Goal: Transaction & Acquisition: Purchase product/service

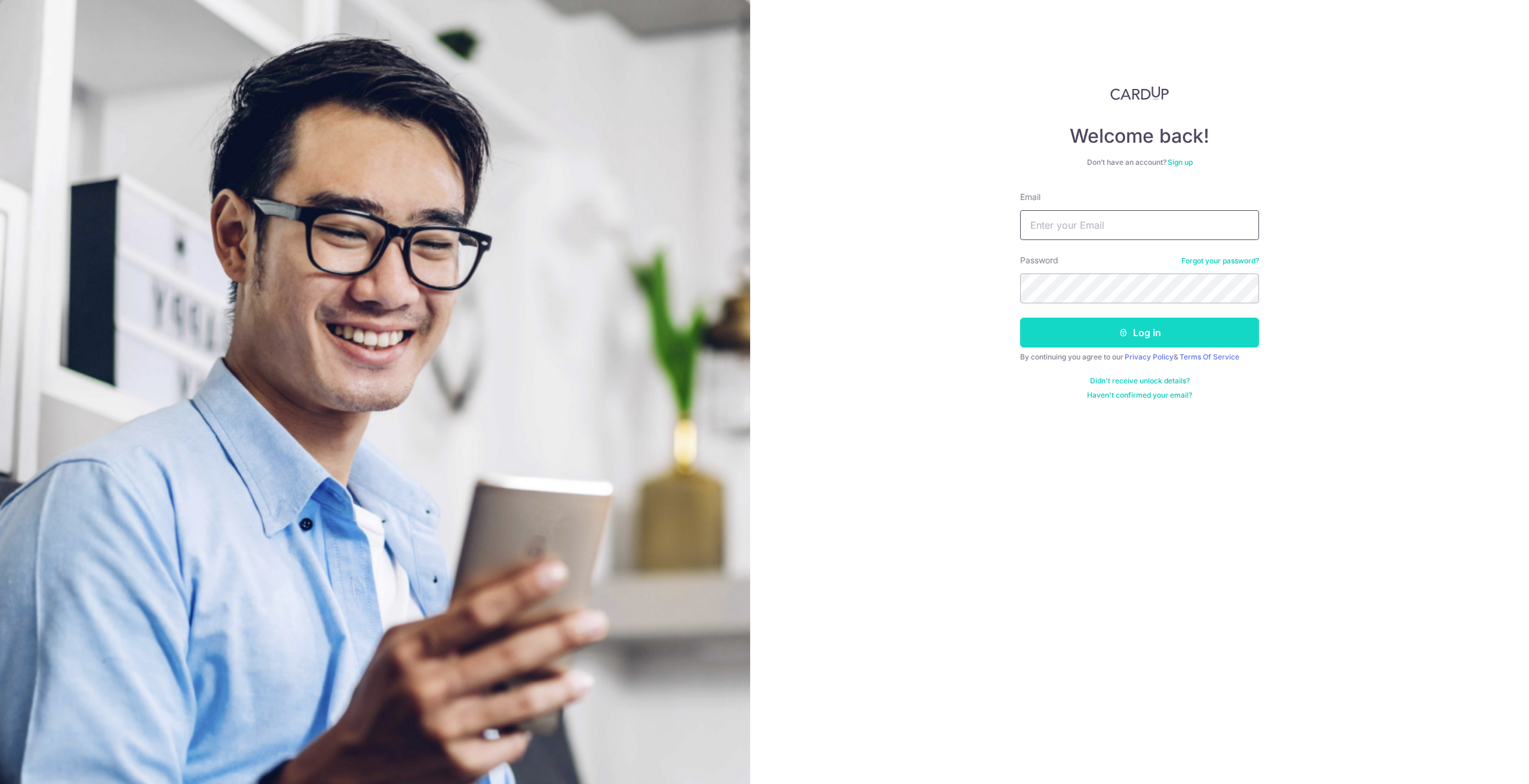
type input "[PERSON_NAME][EMAIL_ADDRESS][DOMAIN_NAME]"
click at [1162, 328] on button "Log in" at bounding box center [1140, 333] width 239 height 30
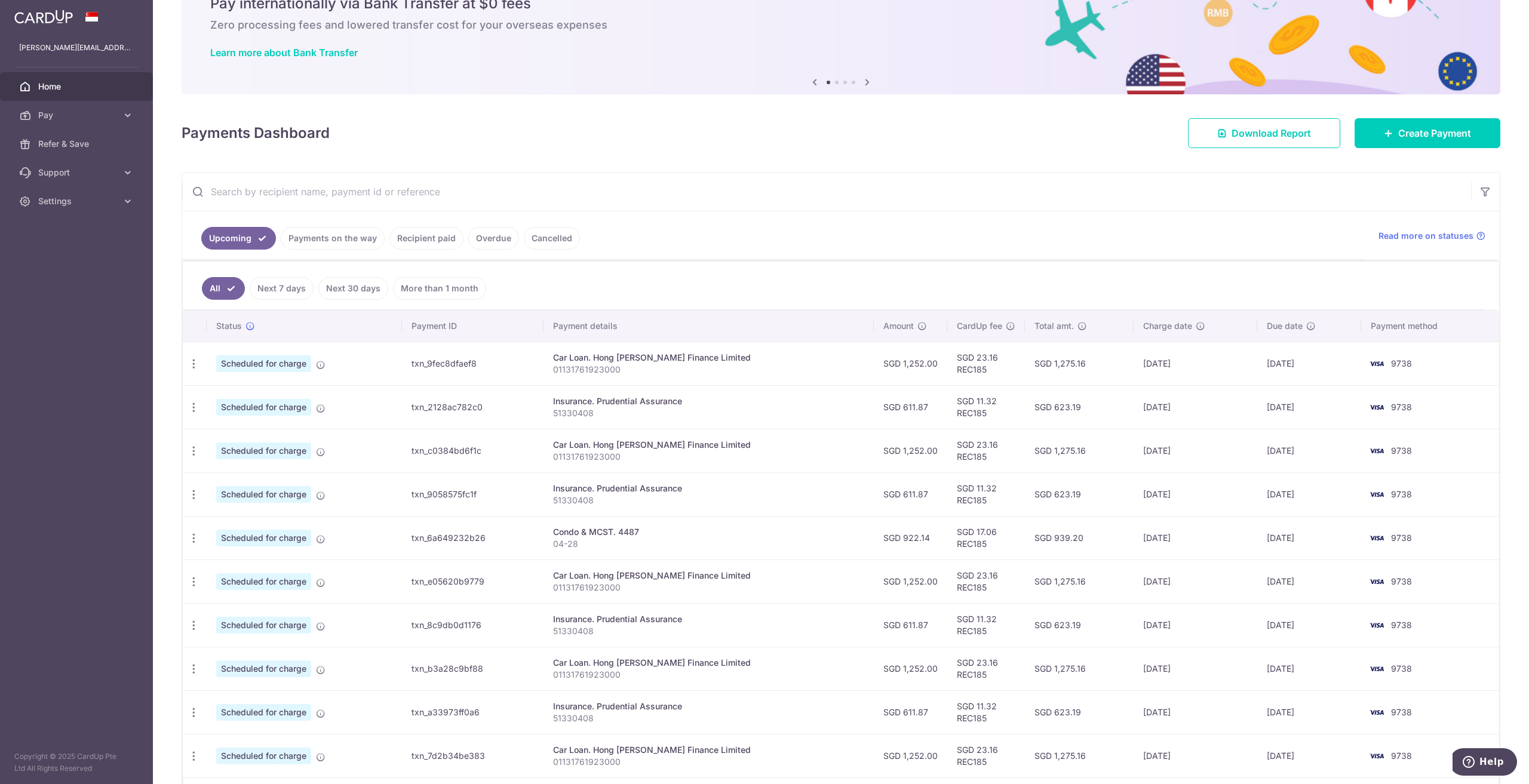
scroll to position [60, 0]
click at [389, 188] on input "text" at bounding box center [827, 190] width 1289 height 38
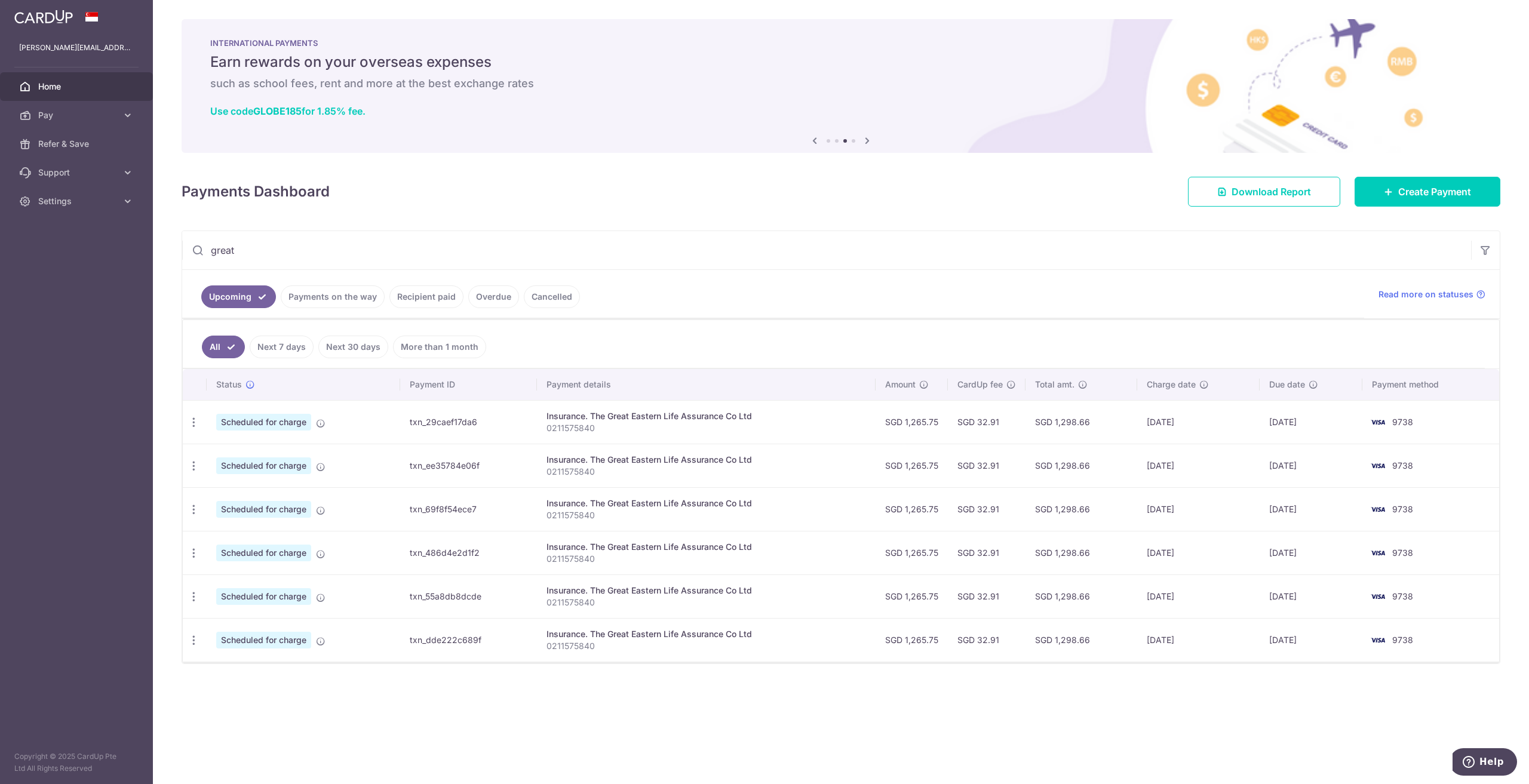
type input "great"
click at [436, 292] on link "Recipient paid" at bounding box center [426, 297] width 74 height 23
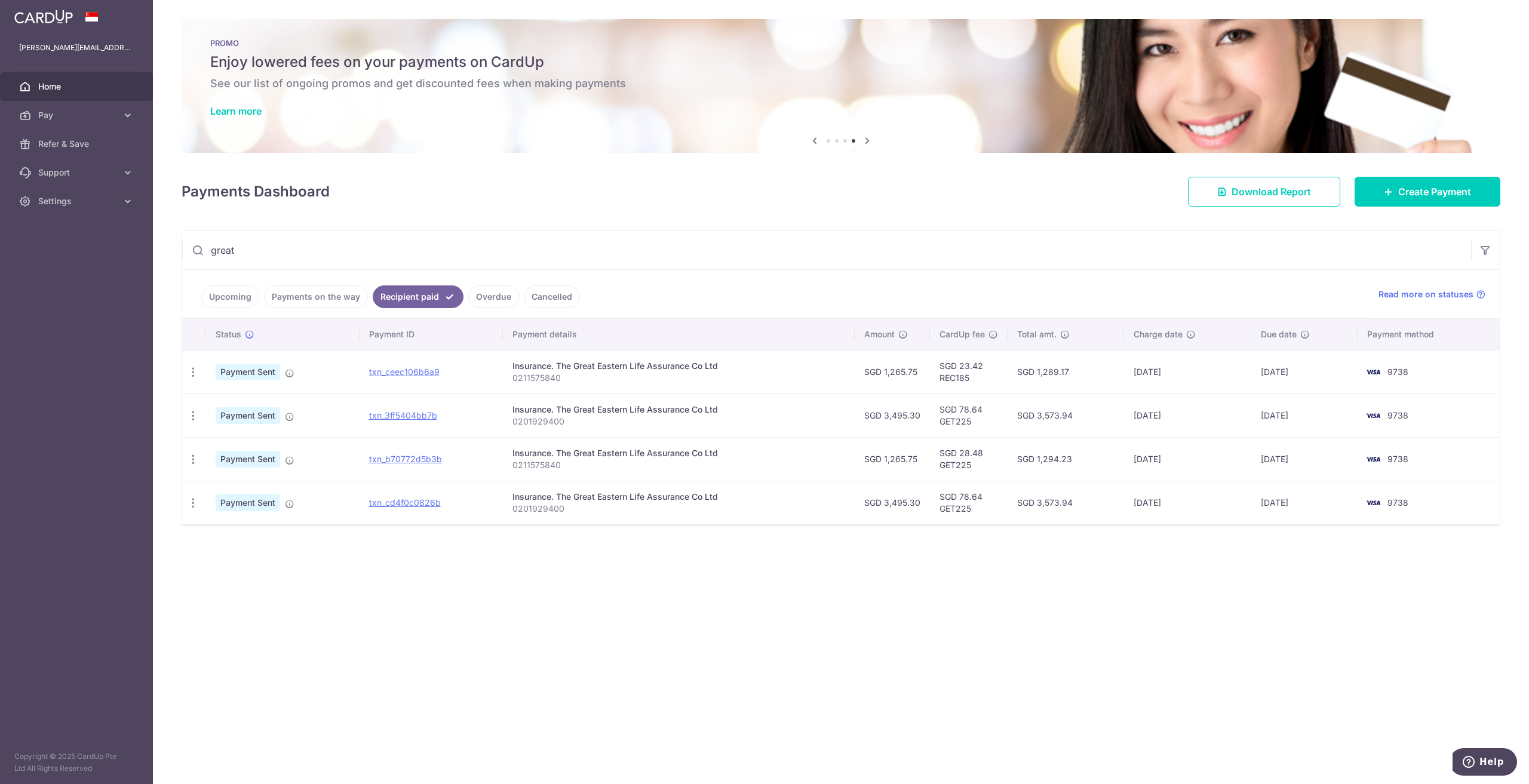
click at [525, 420] on p "0201929400" at bounding box center [678, 422] width 332 height 12
copy p "0201929400"
click at [82, 113] on span "Pay" at bounding box center [78, 115] width 79 height 12
click at [79, 138] on span "Payments" at bounding box center [78, 144] width 79 height 12
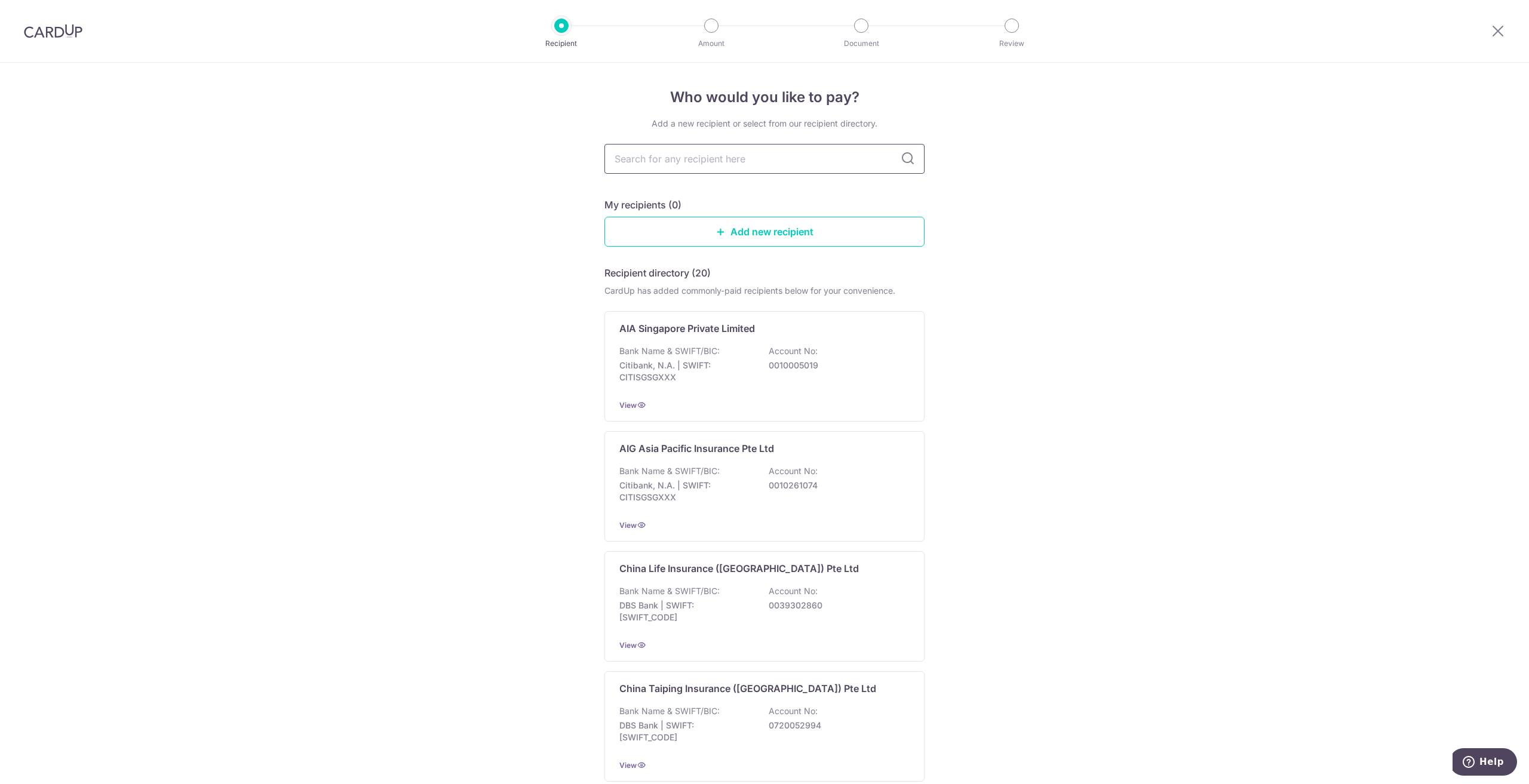
click at [662, 166] on input "text" at bounding box center [764, 158] width 320 height 30
type input "great"
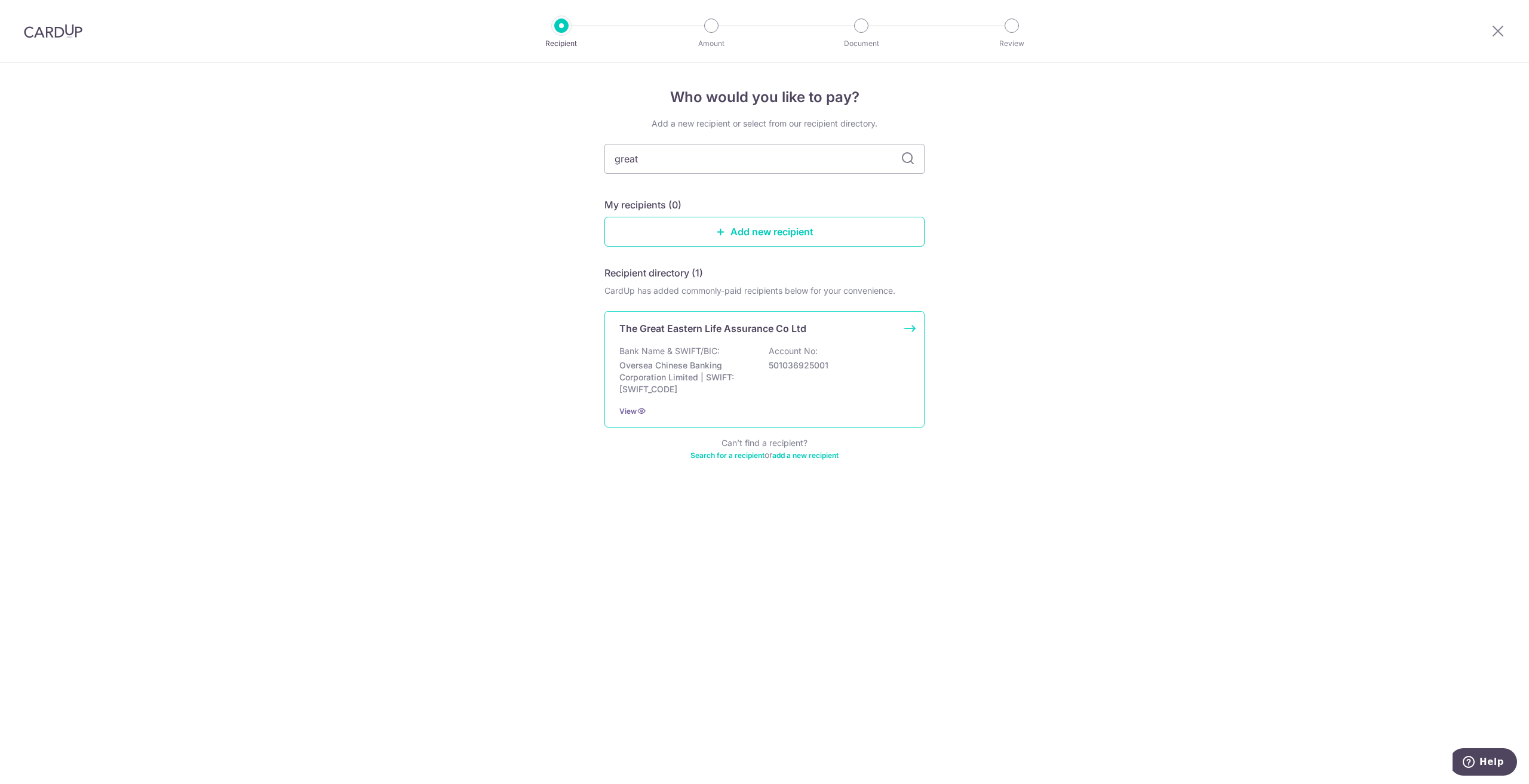
click at [721, 339] on div "The Great Eastern Life Assurance Co Ltd Bank Name & SWIFT/BIC: Oversea Chinese …" at bounding box center [764, 369] width 320 height 117
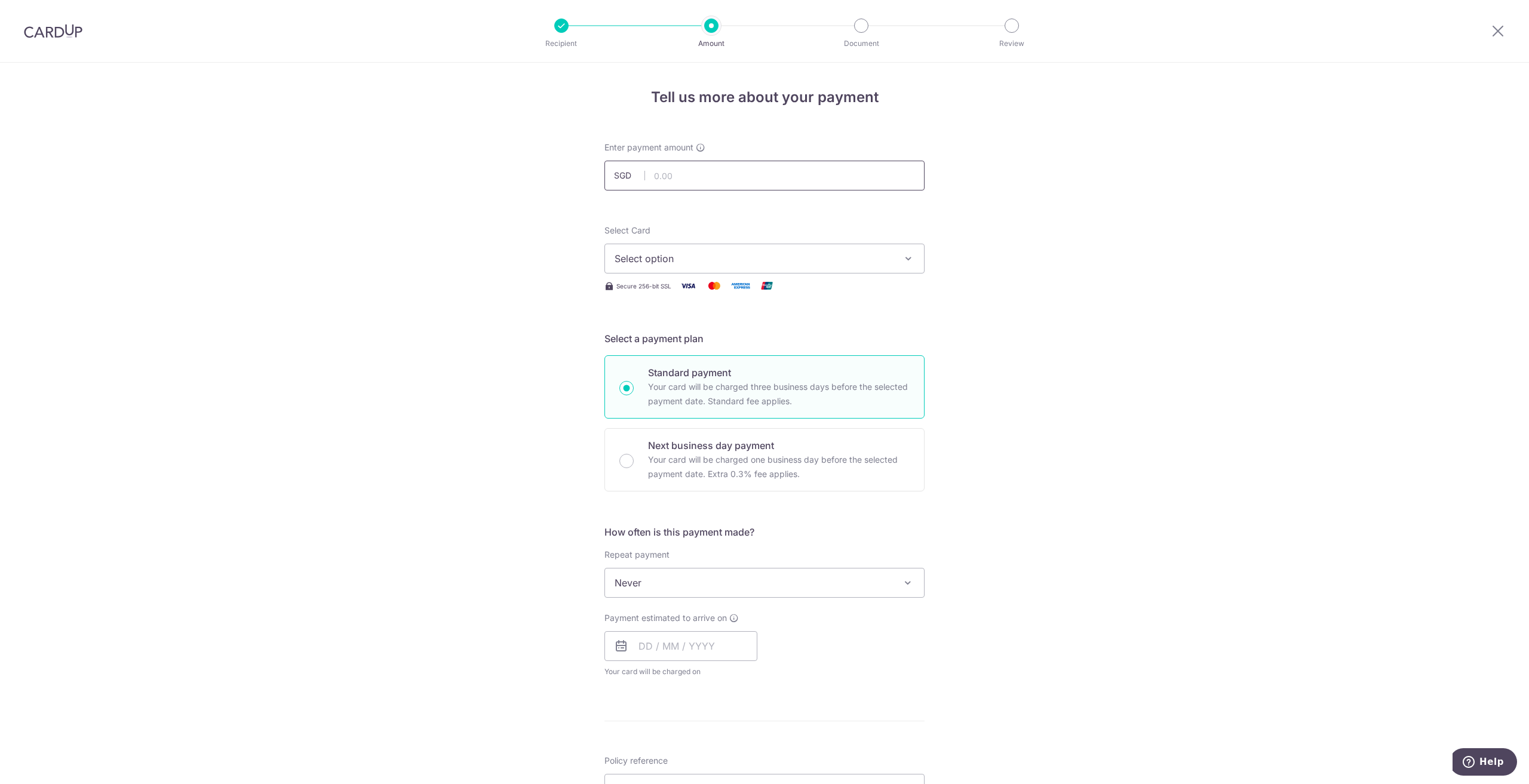
click at [669, 178] on input "text" at bounding box center [764, 175] width 320 height 30
type input "3,495.30"
click at [689, 264] on span "Select option" at bounding box center [753, 259] width 278 height 15
click at [666, 343] on span "**** 9738" at bounding box center [667, 344] width 46 height 15
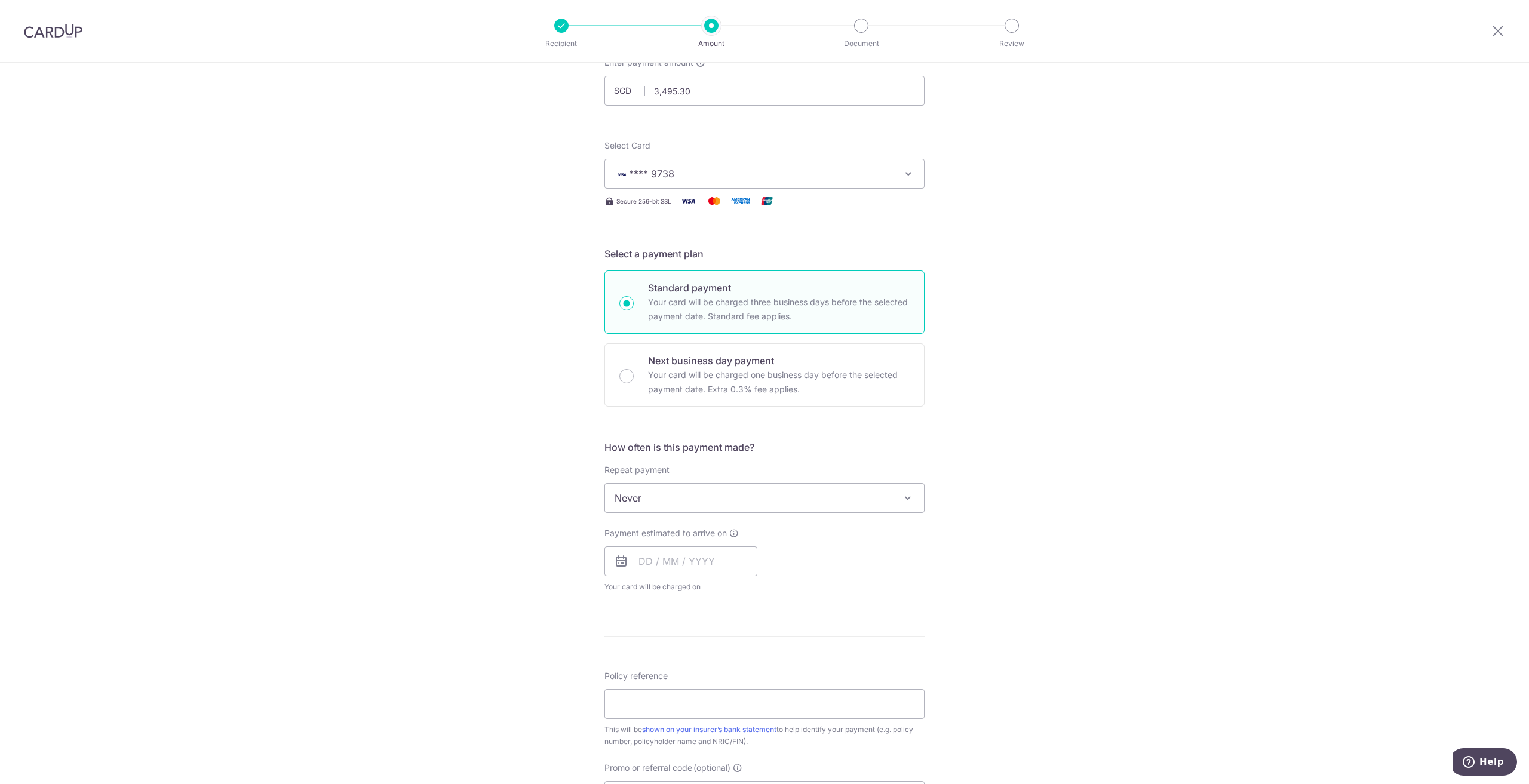
scroll to position [119, 0]
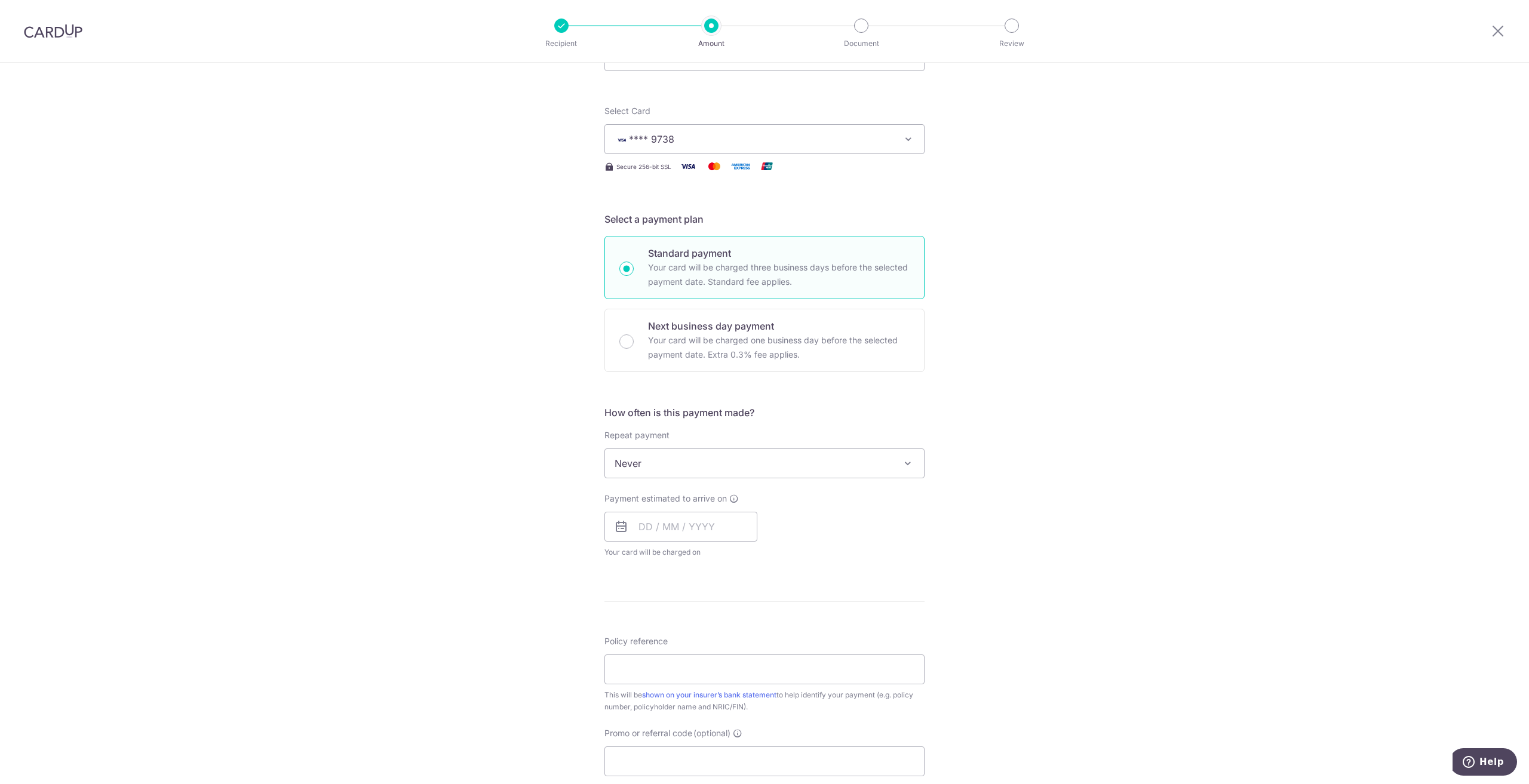
click at [659, 463] on span "Never" at bounding box center [764, 463] width 319 height 29
click at [639, 527] on input "text" at bounding box center [680, 526] width 153 height 30
click at [543, 574] on div "Tell us more about your payment Enter payment amount SGD 3,495.30 3495.30 Selec…" at bounding box center [764, 483] width 1529 height 1080
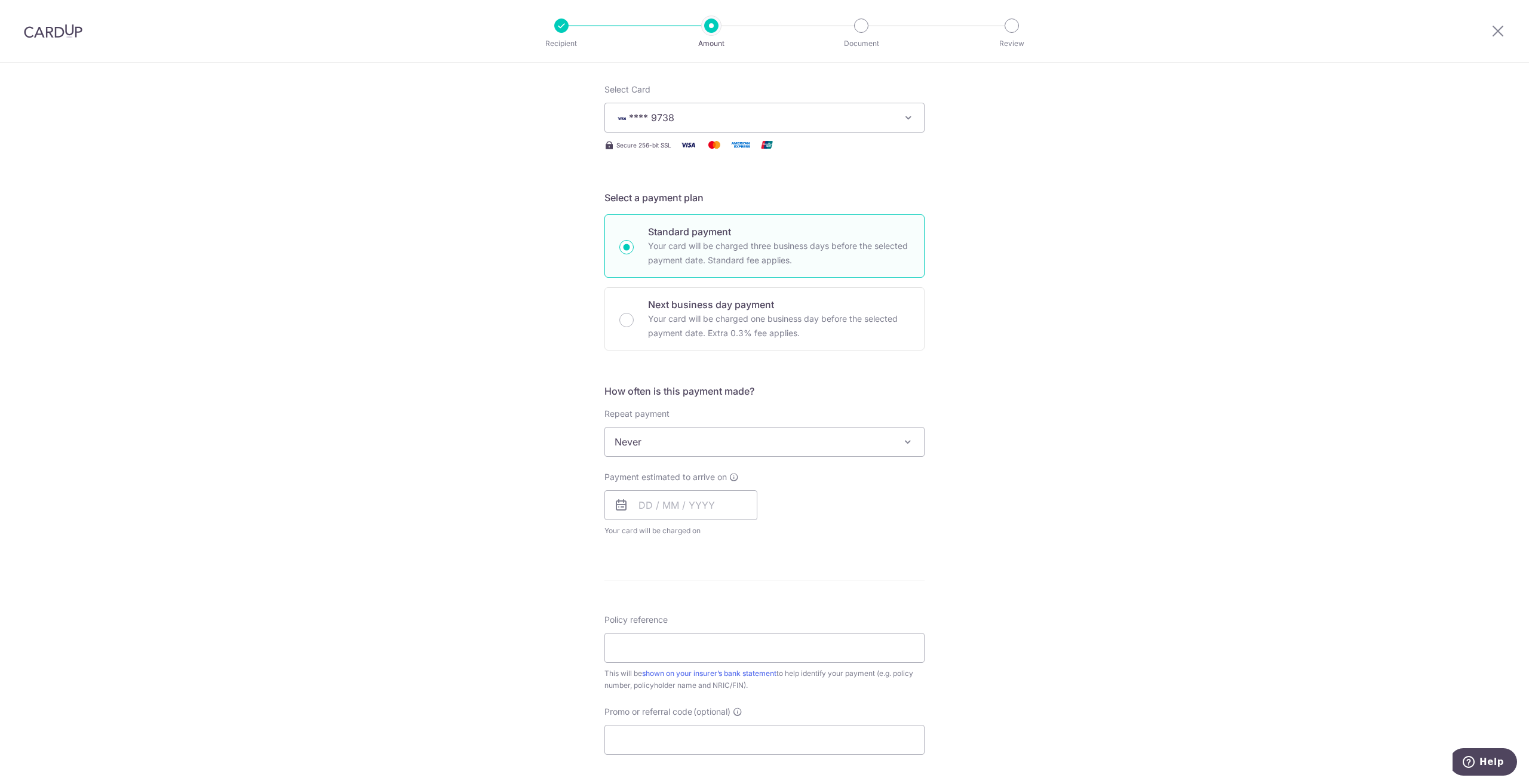
scroll to position [179, 0]
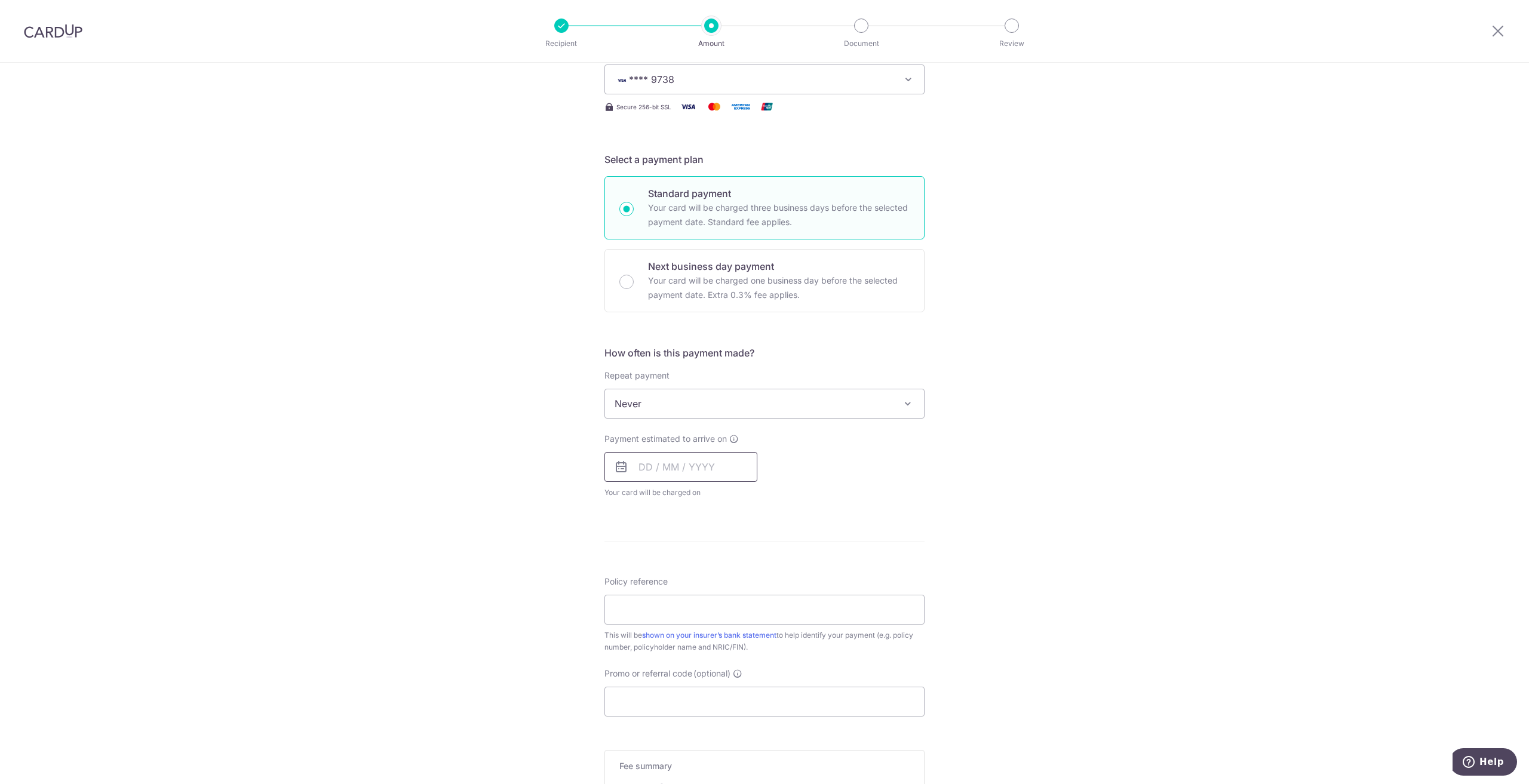
click at [716, 465] on input "text" at bounding box center [680, 467] width 153 height 30
click at [654, 599] on table "Sun Mon Tue Wed Thu Fri Sat 1 2 3 4 5 6 7 8 9 10 11 12 13 14 15 16 17 18 19 20 …" at bounding box center [700, 600] width 167 height 167
click at [678, 598] on table "Sun Mon Tue Wed Thu Fri Sat 1 2 3 4 5 6 7 8 9 10 11 12 13 14 15 16 17 18 19 20 …" at bounding box center [700, 600] width 167 height 167
click at [696, 598] on table "Sun Mon Tue Wed Thu Fri Sat 1 2 3 4 5 6 7 8 9 10 11 12 13 14 15 16 17 18 19 20 …" at bounding box center [700, 600] width 167 height 167
drag, startPoint x: 717, startPoint y: 598, endPoint x: 738, endPoint y: 599, distance: 21.0
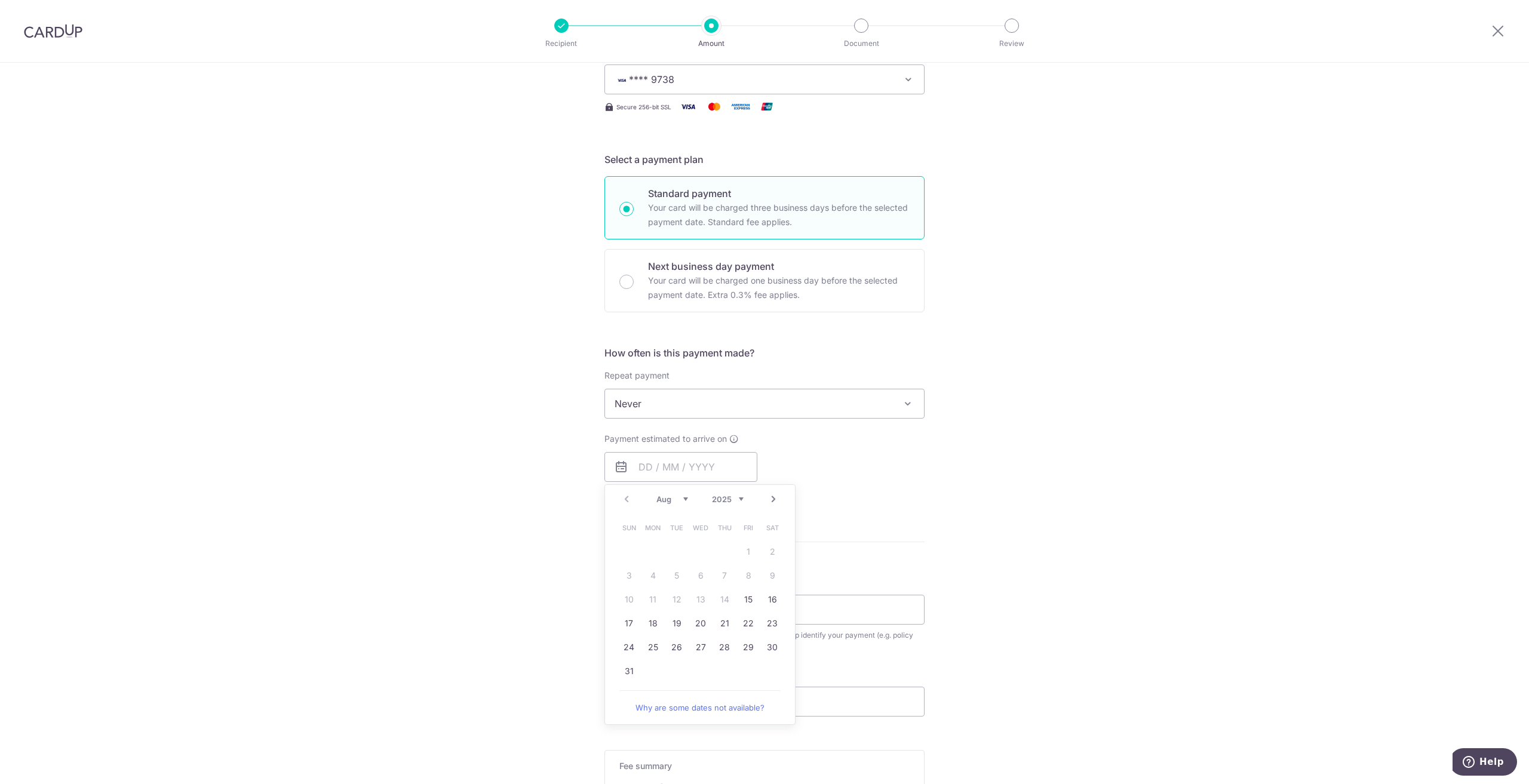
click at [717, 598] on table "Sun Mon Tue Wed Thu Fri Sat 1 2 3 4 5 6 7 8 9 10 11 12 13 14 15 16 17 18 19 20 …" at bounding box center [700, 600] width 167 height 167
click at [740, 599] on link "15" at bounding box center [748, 599] width 19 height 19
type input "[DATE]"
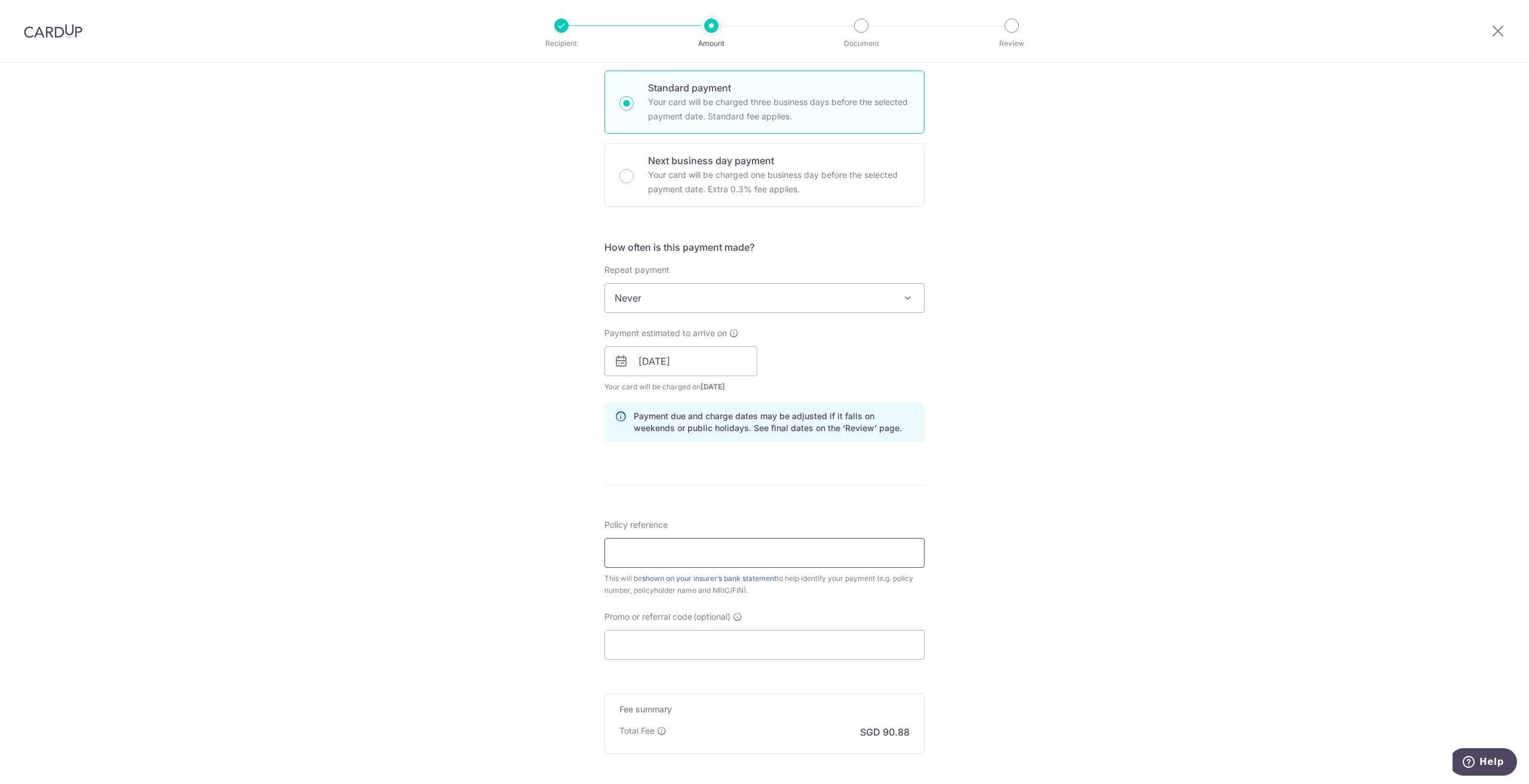
scroll to position [299, 0]
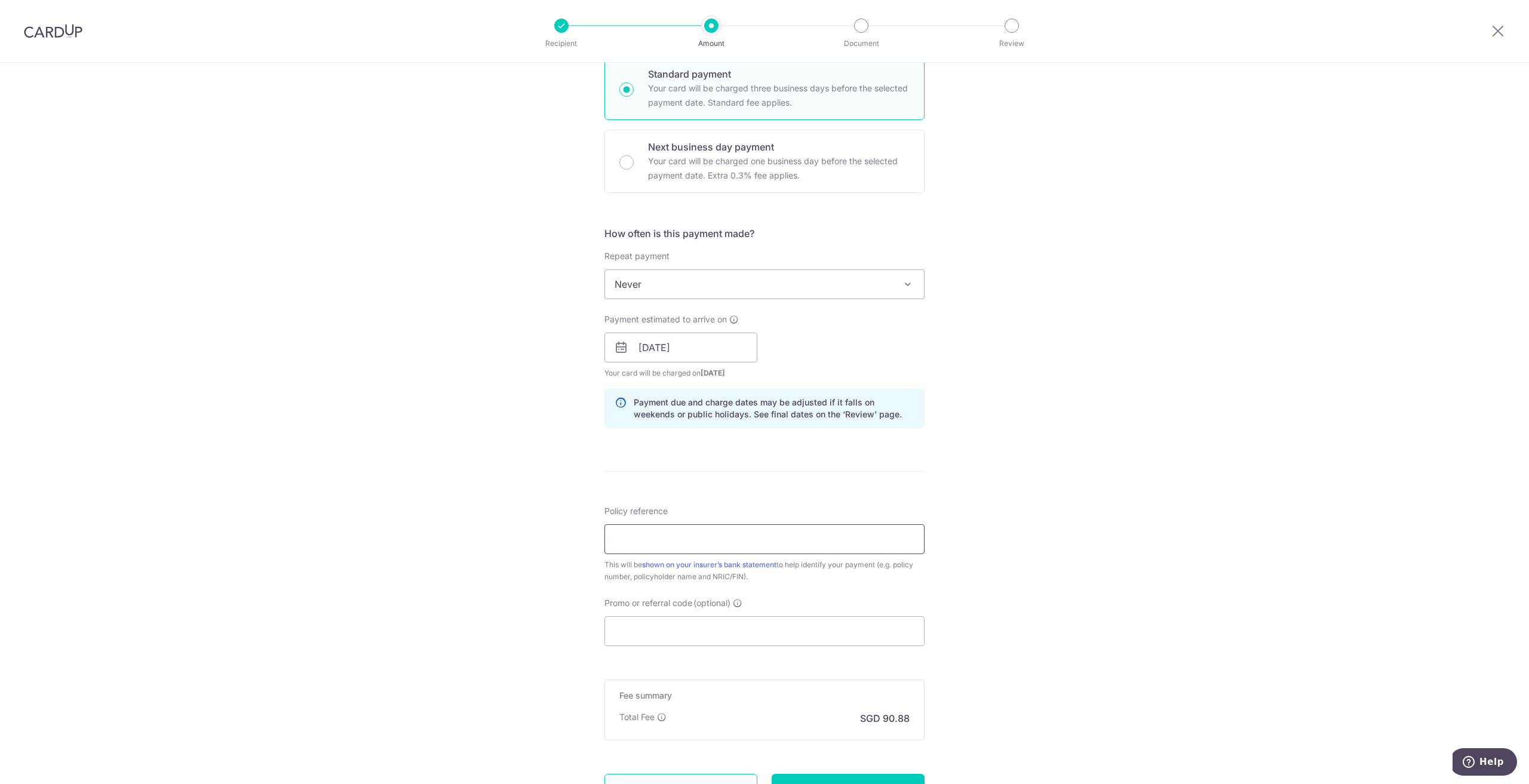
click at [688, 538] on input "Policy reference" at bounding box center [764, 539] width 320 height 30
paste input "0201929400"
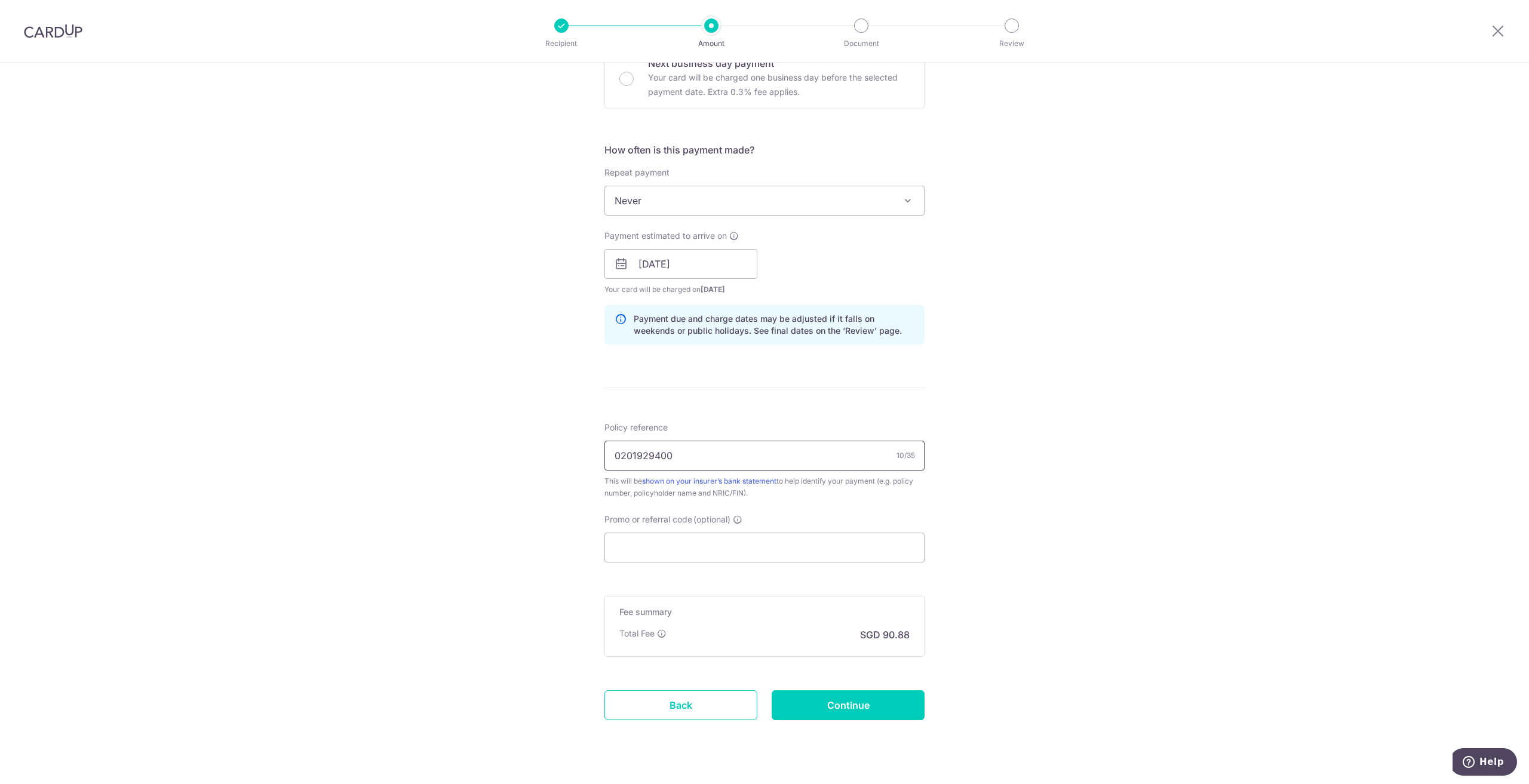
scroll to position [408, 0]
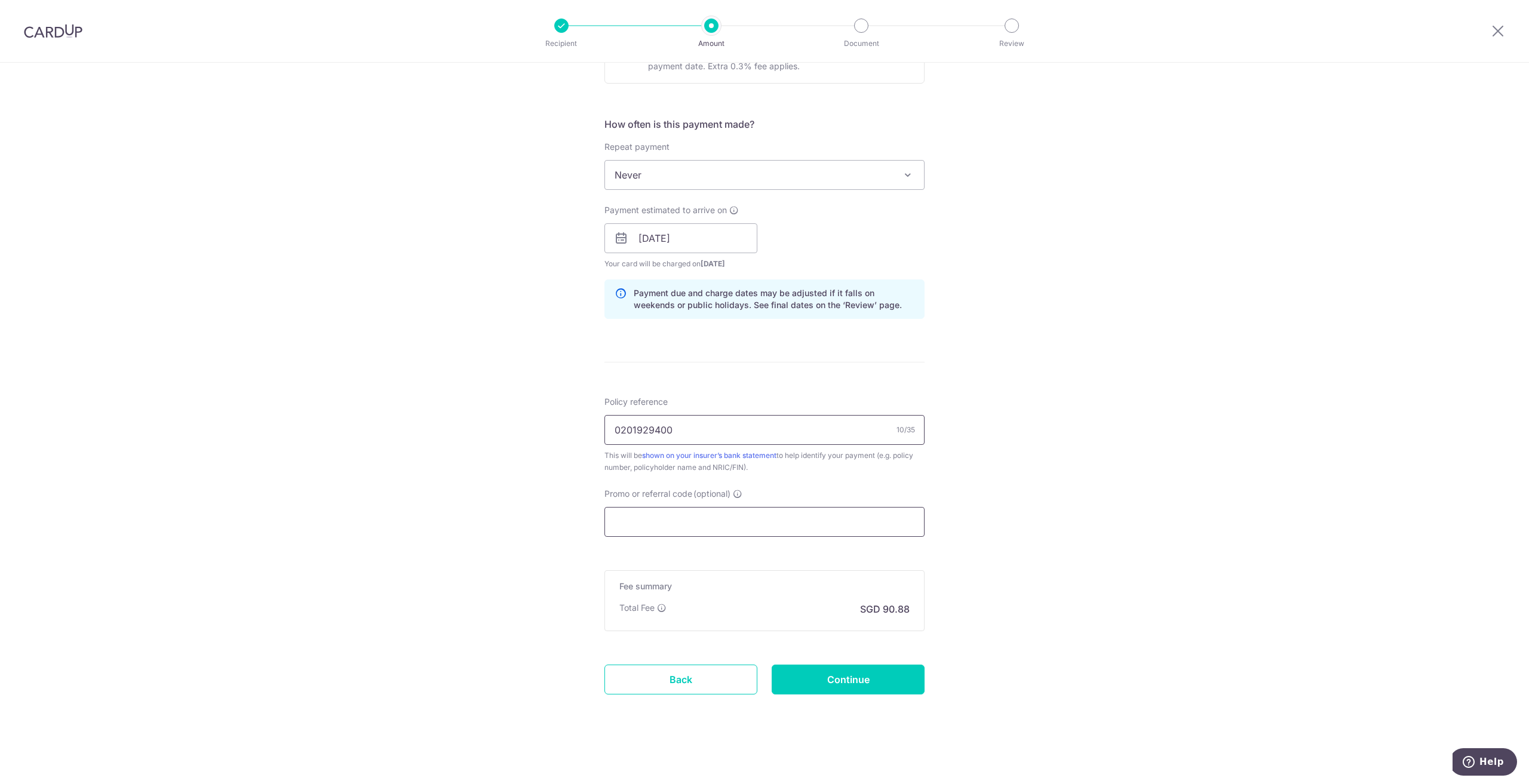
type input "0201929400"
click at [640, 529] on input "Promo or referral code (optional)" at bounding box center [764, 522] width 320 height 30
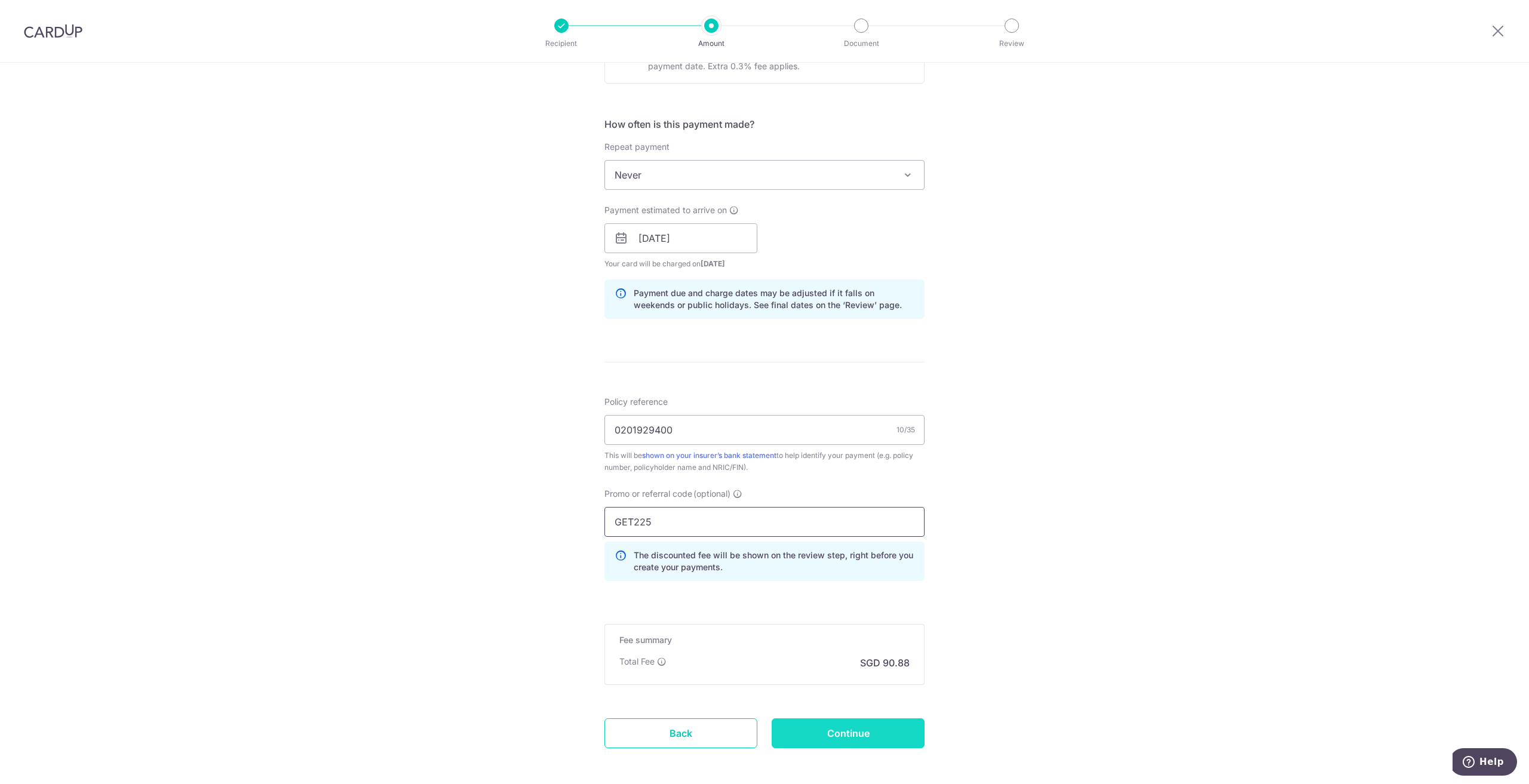
type input "GET225"
click at [835, 724] on input "Continue" at bounding box center [848, 733] width 153 height 30
type input "Create Schedule"
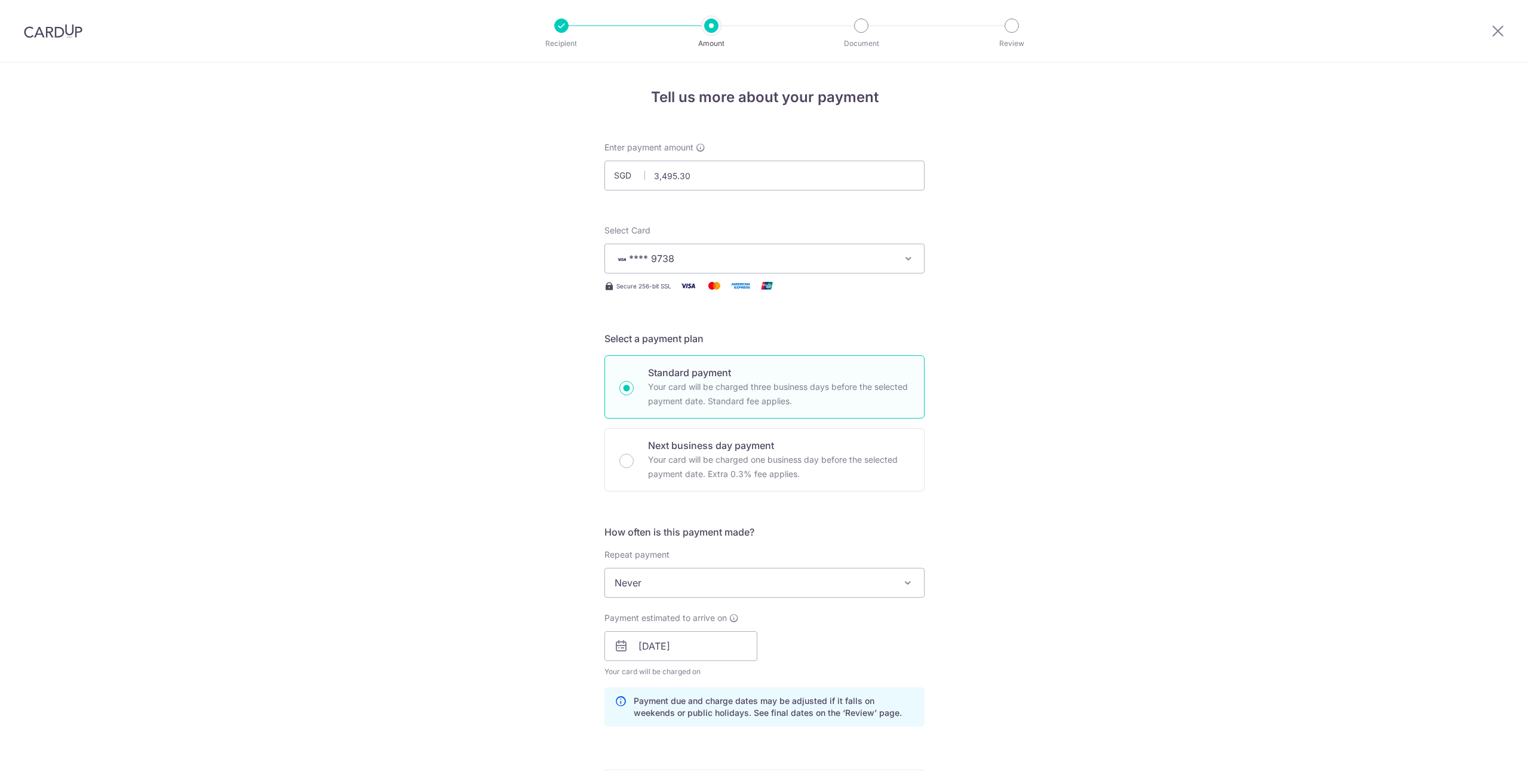
scroll to position [478, 0]
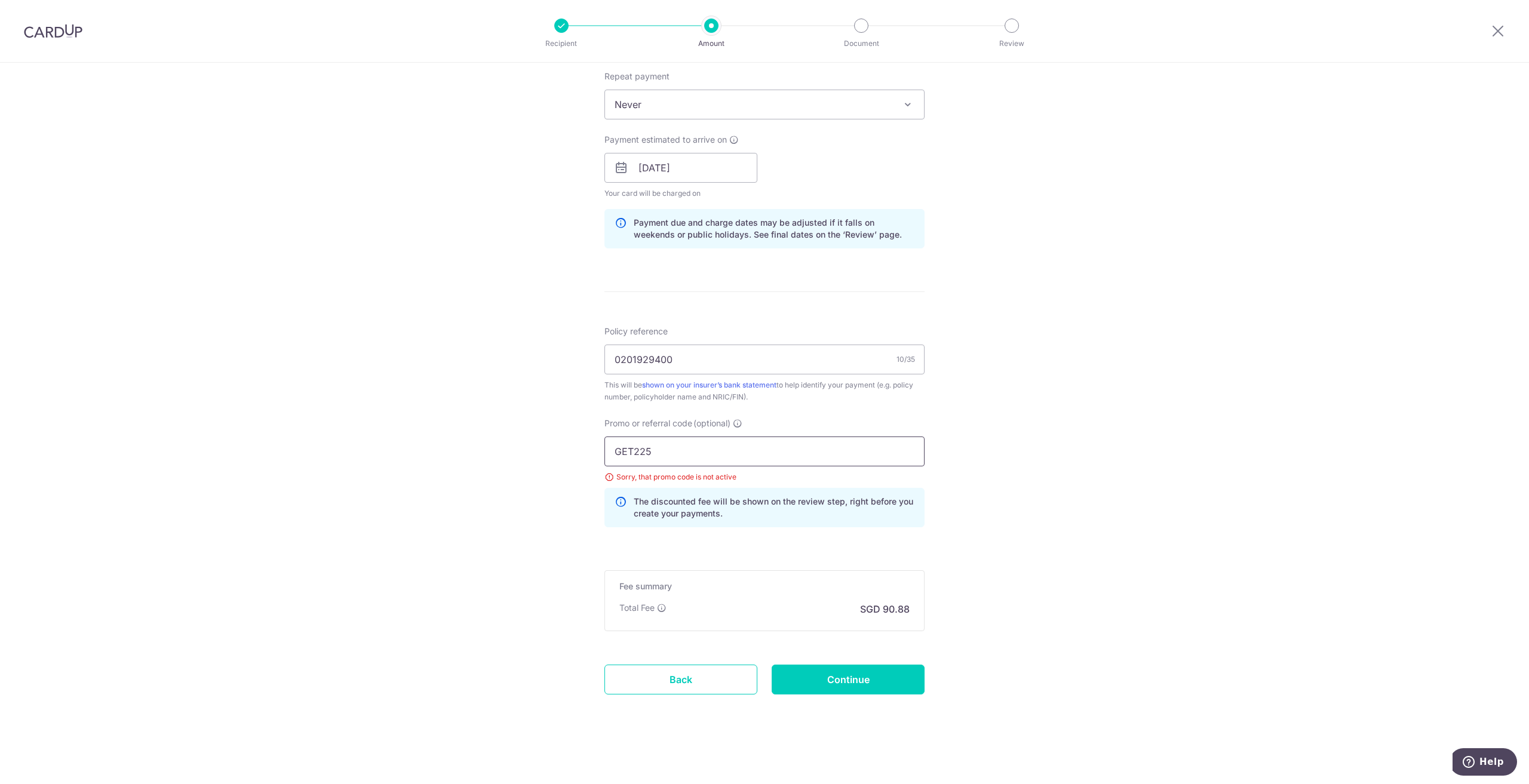
drag, startPoint x: 631, startPoint y: 446, endPoint x: 586, endPoint y: 447, distance: 45.0
click at [586, 447] on div "Tell us more about your payment Enter payment amount SGD 3,495.30 3495.30 Selec…" at bounding box center [764, 184] width 1529 height 1200
type input "OFF225"
click at [827, 687] on input "Continue" at bounding box center [848, 680] width 153 height 30
type input "Update Schedule"
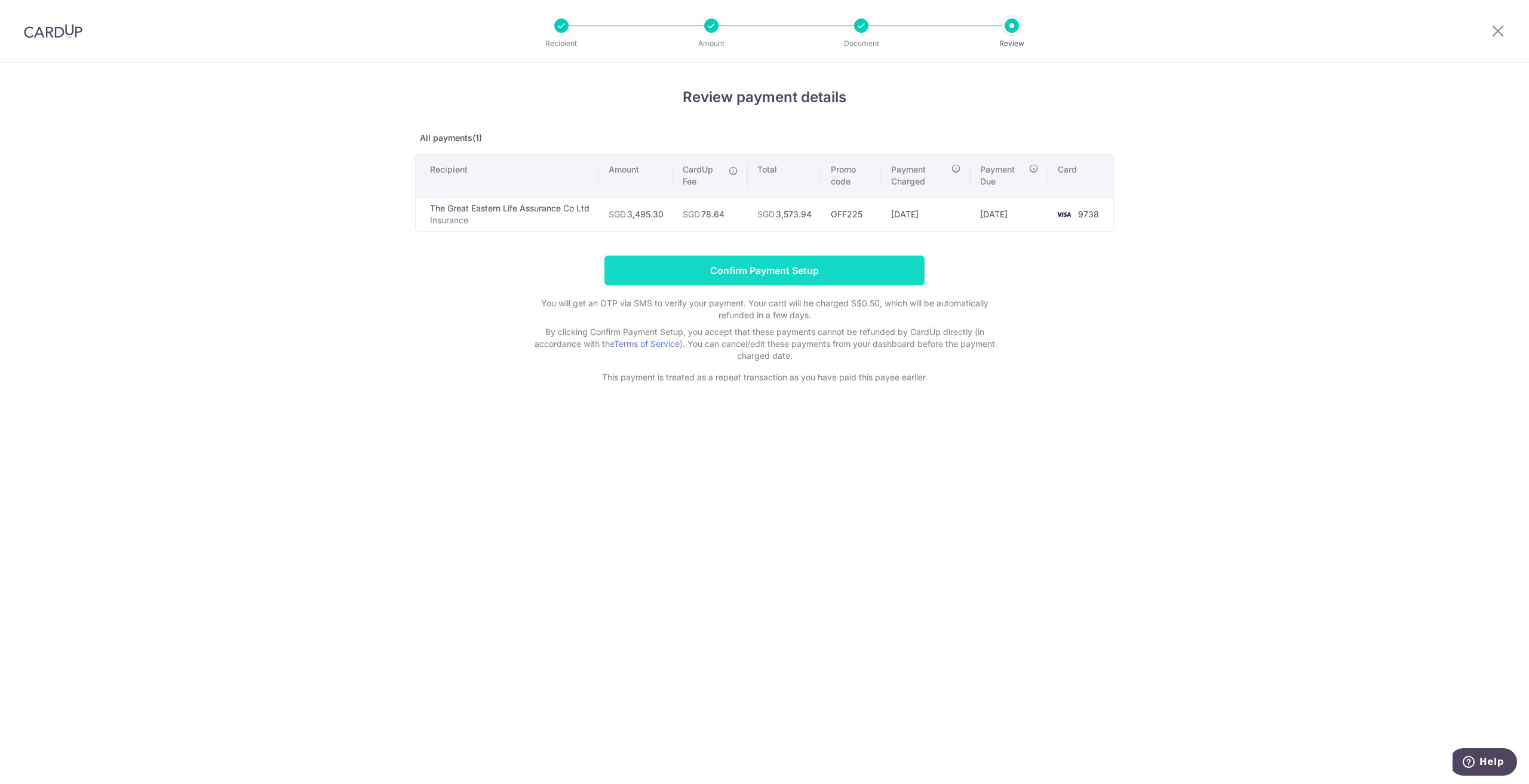
click at [753, 278] on input "Confirm Payment Setup" at bounding box center [764, 270] width 320 height 30
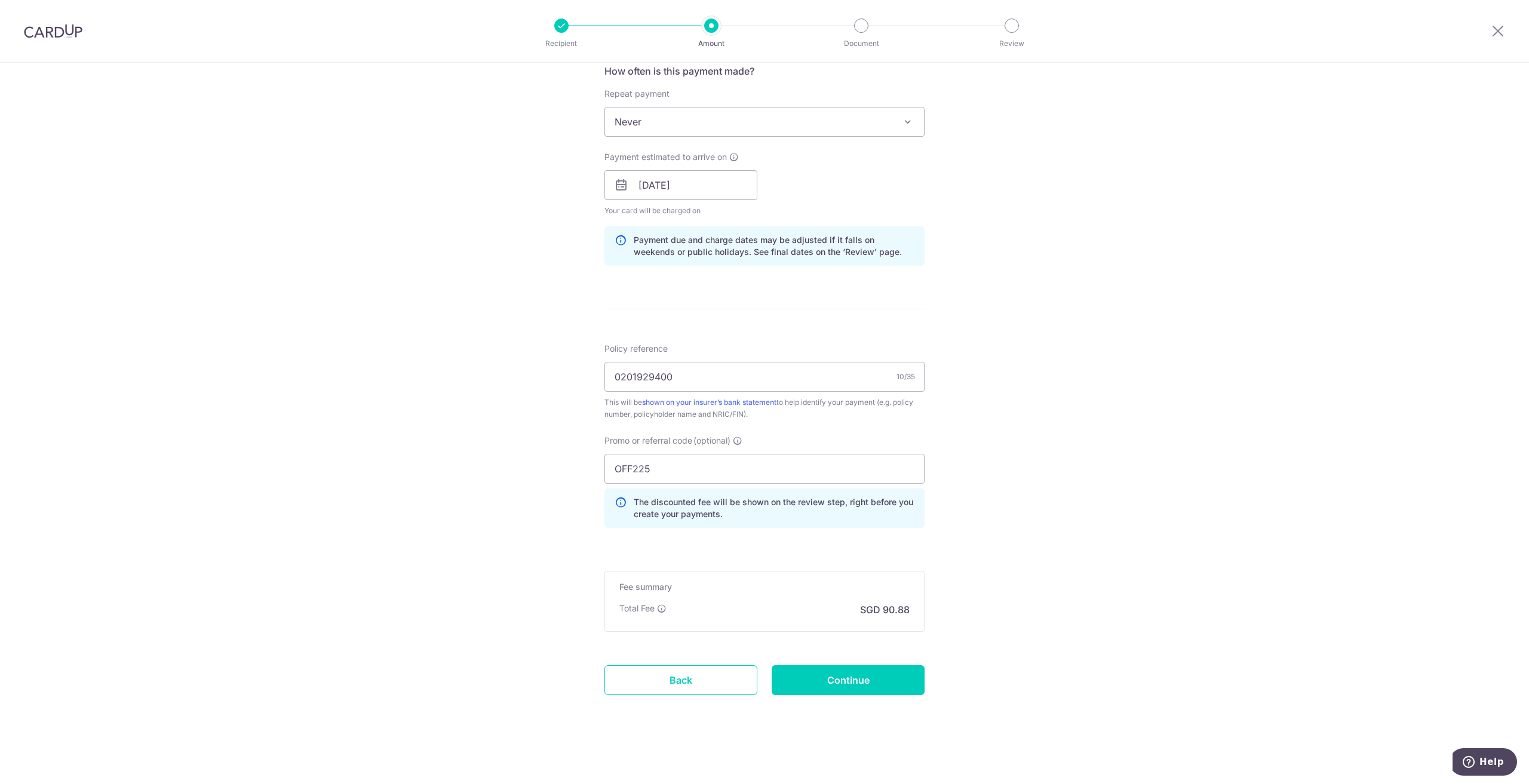
scroll to position [511, 0]
click at [862, 681] on input "Continue" at bounding box center [848, 680] width 153 height 30
type input "Update Schedule"
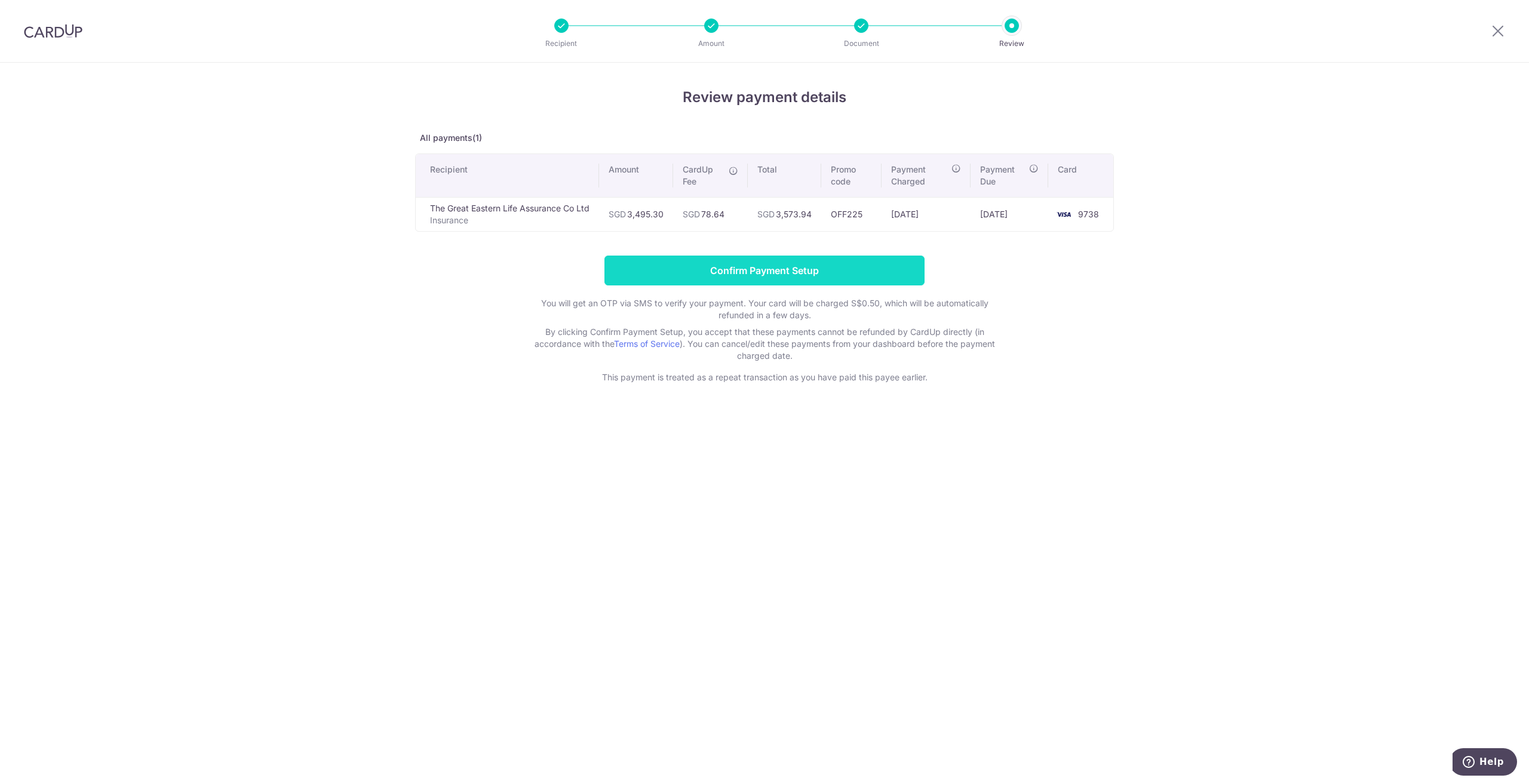
click at [759, 271] on input "Confirm Payment Setup" at bounding box center [764, 270] width 320 height 30
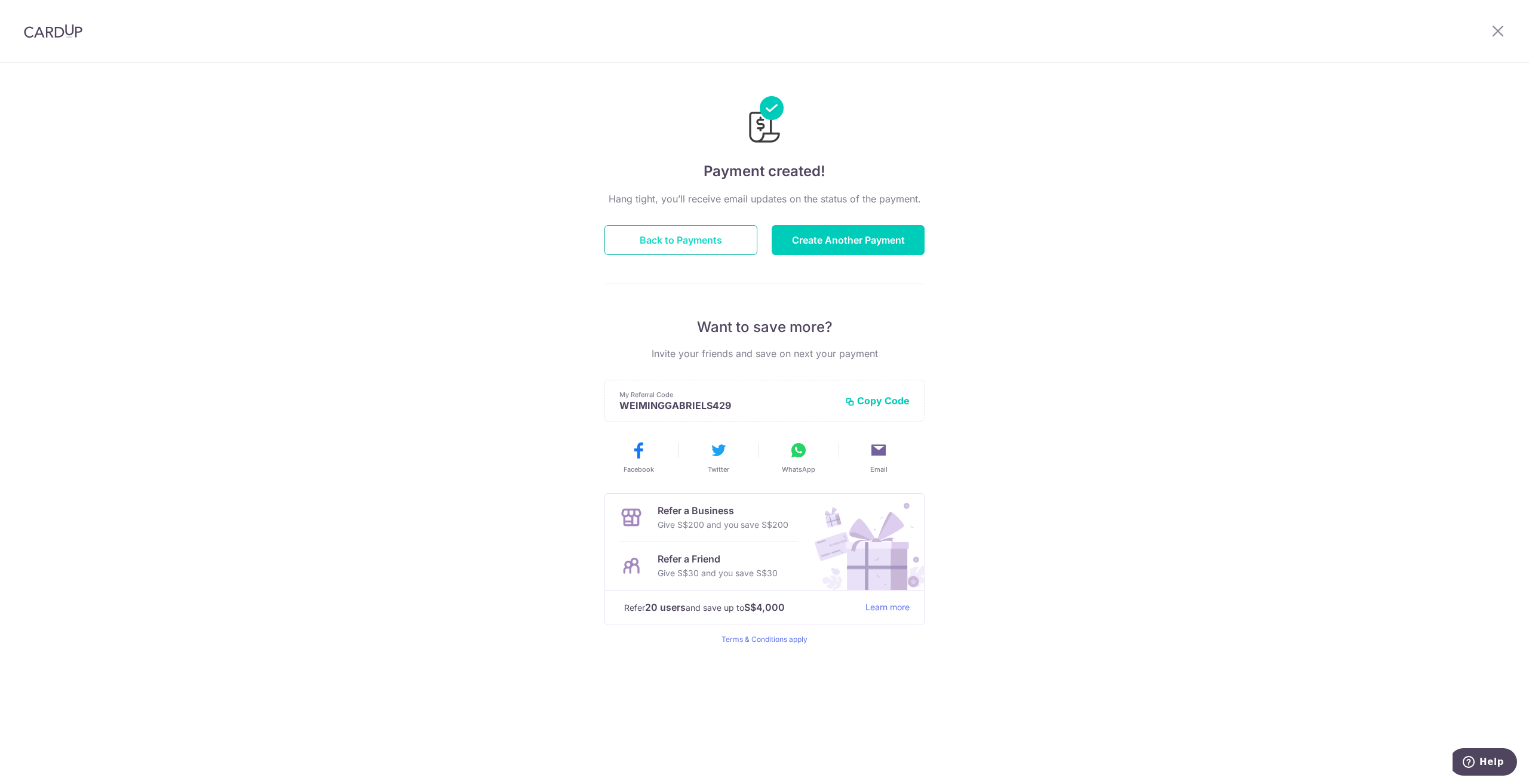
click at [631, 237] on button "Back to Payments" at bounding box center [680, 240] width 153 height 30
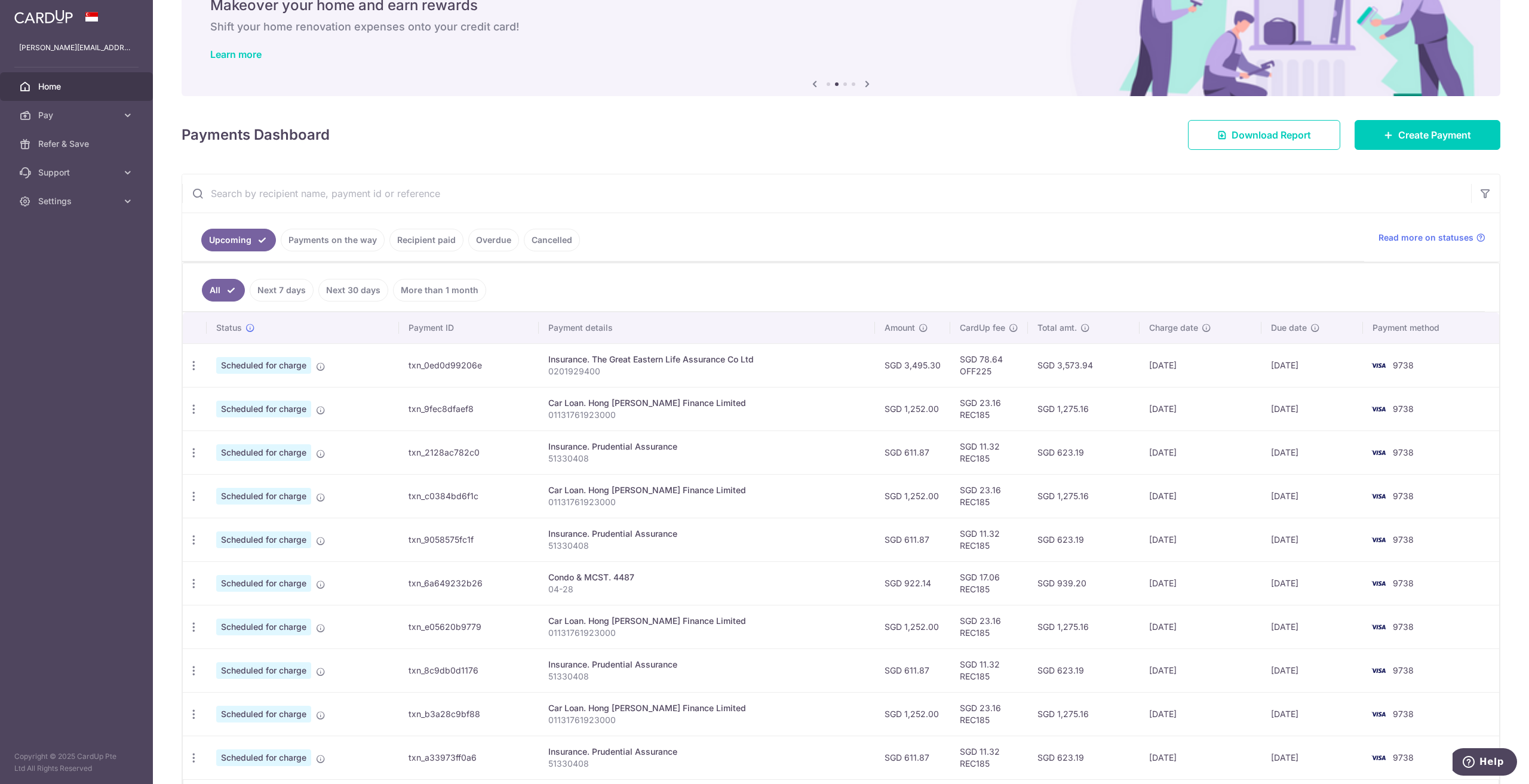
scroll to position [60, 0]
